Goal: Information Seeking & Learning: Find specific fact

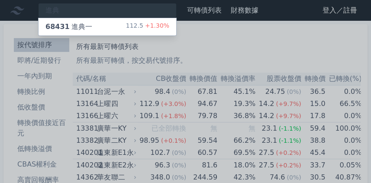
click at [75, 32] on div "68431 進典一" at bounding box center [68, 27] width 47 height 10
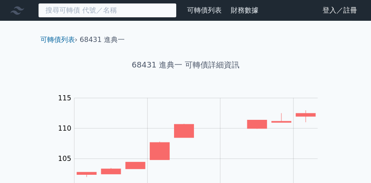
click at [106, 14] on input at bounding box center [107, 10] width 138 height 15
click at [74, 12] on input at bounding box center [107, 10] width 138 height 15
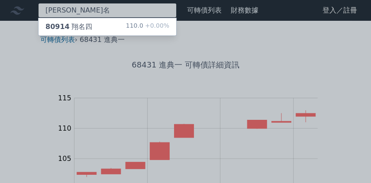
type input "[PERSON_NAME]名"
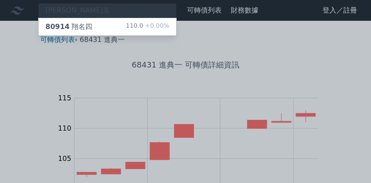
click at [60, 25] on span "80914" at bounding box center [57, 26] width 24 height 8
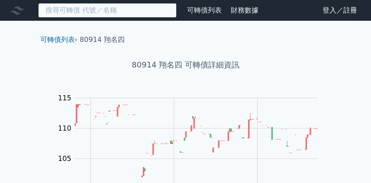
click at [125, 13] on input at bounding box center [107, 10] width 138 height 15
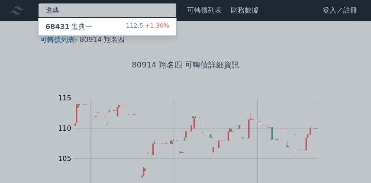
type input "進典"
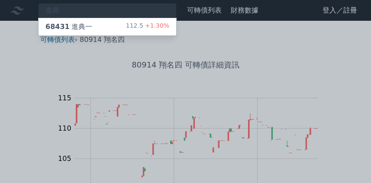
click at [132, 26] on div "112.5 +1.30%" at bounding box center [147, 27] width 43 height 10
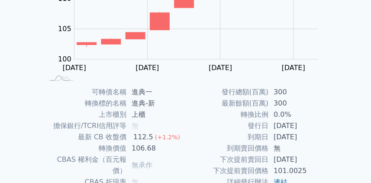
scroll to position [173, 0]
